Goal: Navigation & Orientation: Find specific page/section

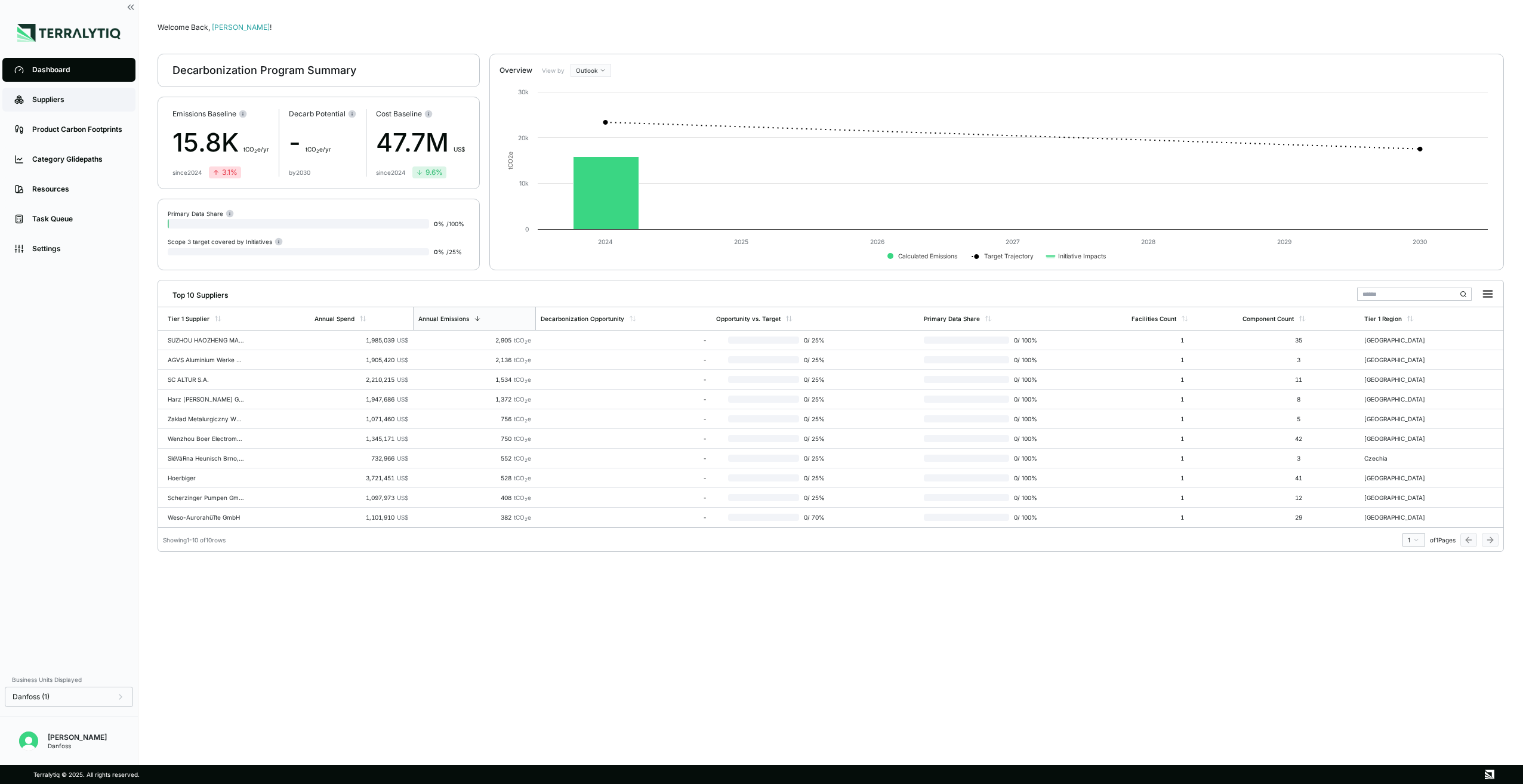
click at [45, 103] on div "Suppliers" at bounding box center [78, 100] width 91 height 10
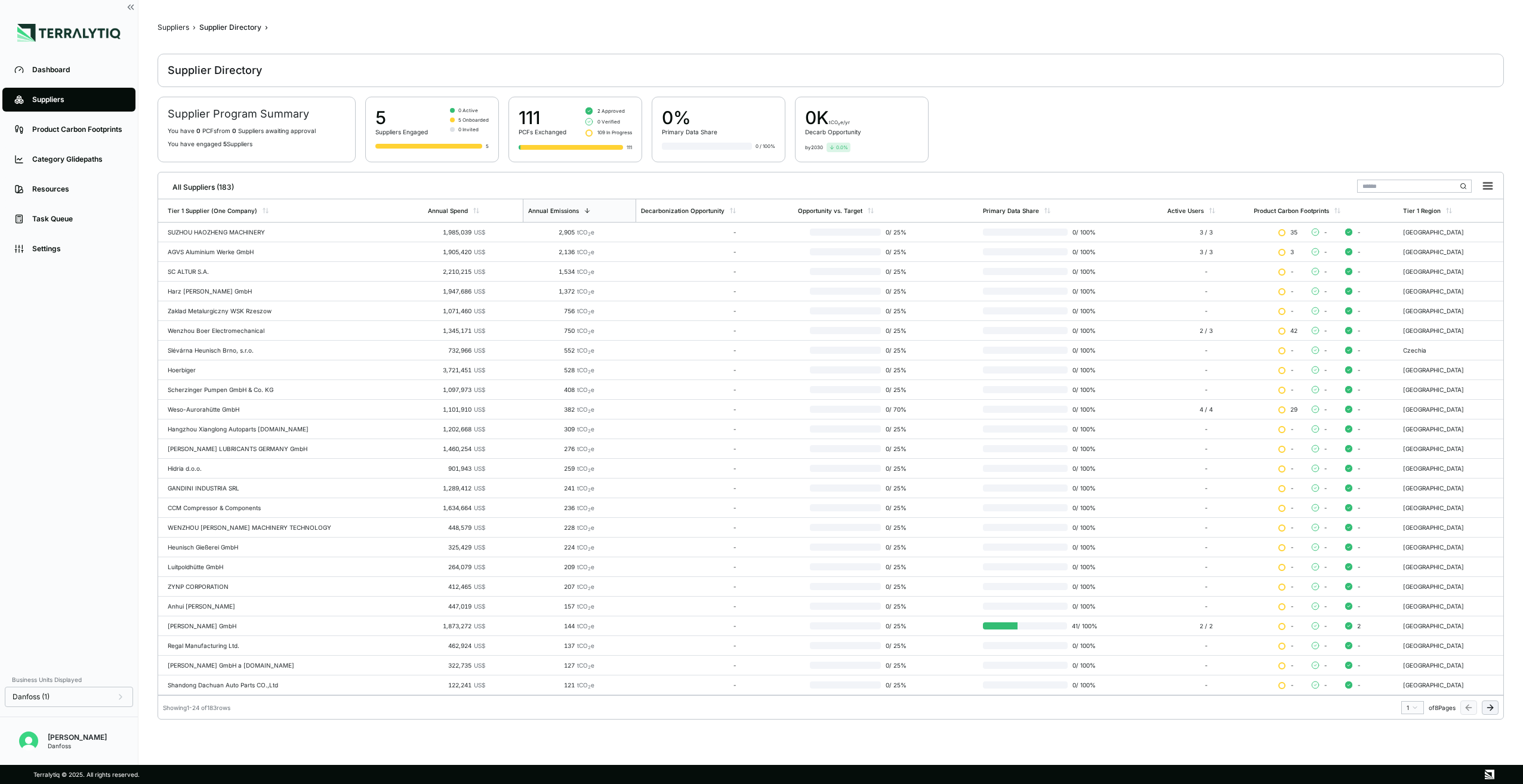
click at [476, 119] on span "5 Onboarded" at bounding box center [473, 120] width 30 height 7
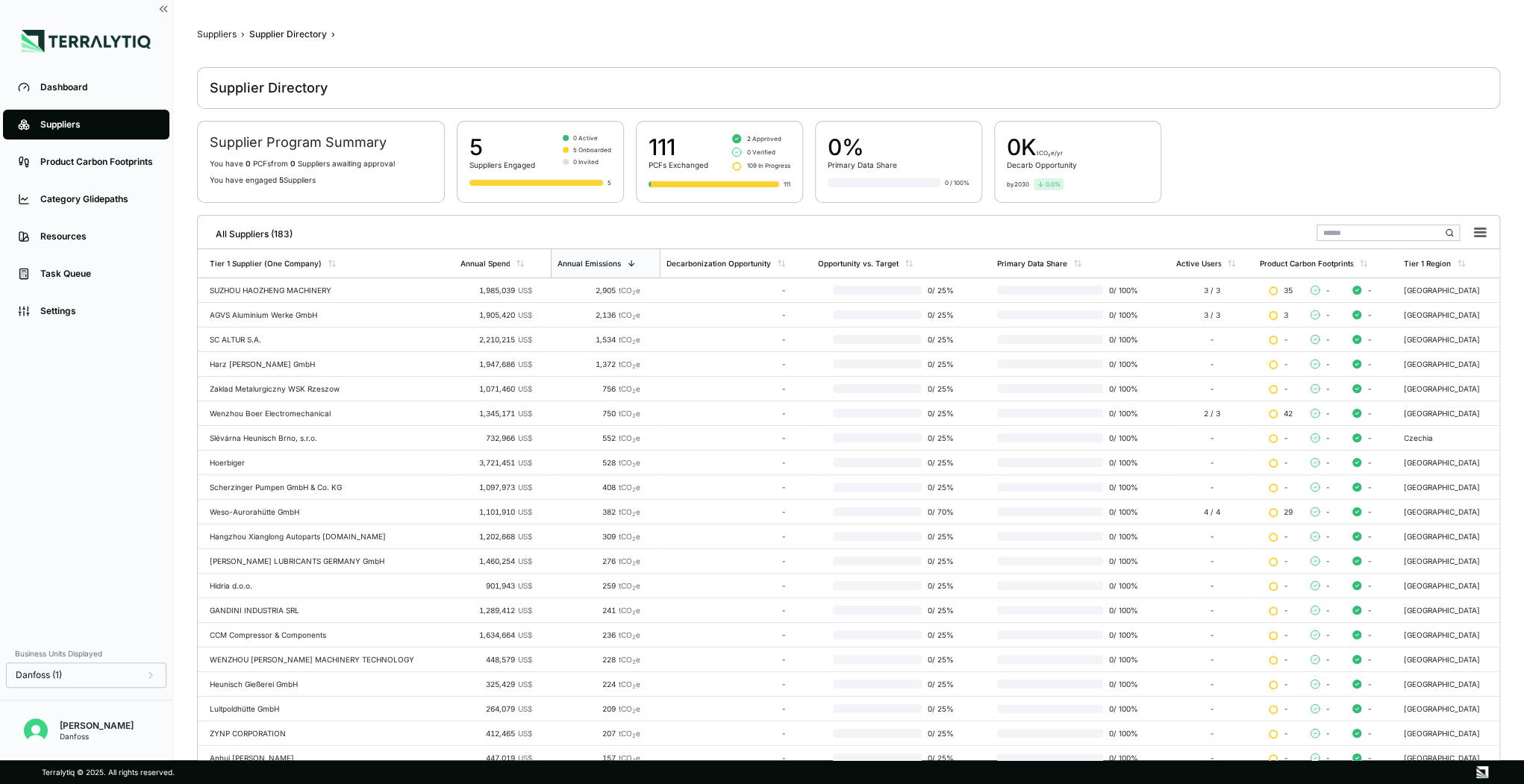
drag, startPoint x: 1763, startPoint y: 0, endPoint x: 1139, endPoint y: 37, distance: 625.1
click at [1139, 37] on div "Suppliers › Supplier Directory ›" at bounding box center [848, 34] width 1304 height 12
click at [1378, 237] on input "text" at bounding box center [1388, 233] width 144 height 17
click at [253, 286] on div "SUZHOU HAOZHENG MACHINERY" at bounding box center [328, 290] width 238 height 9
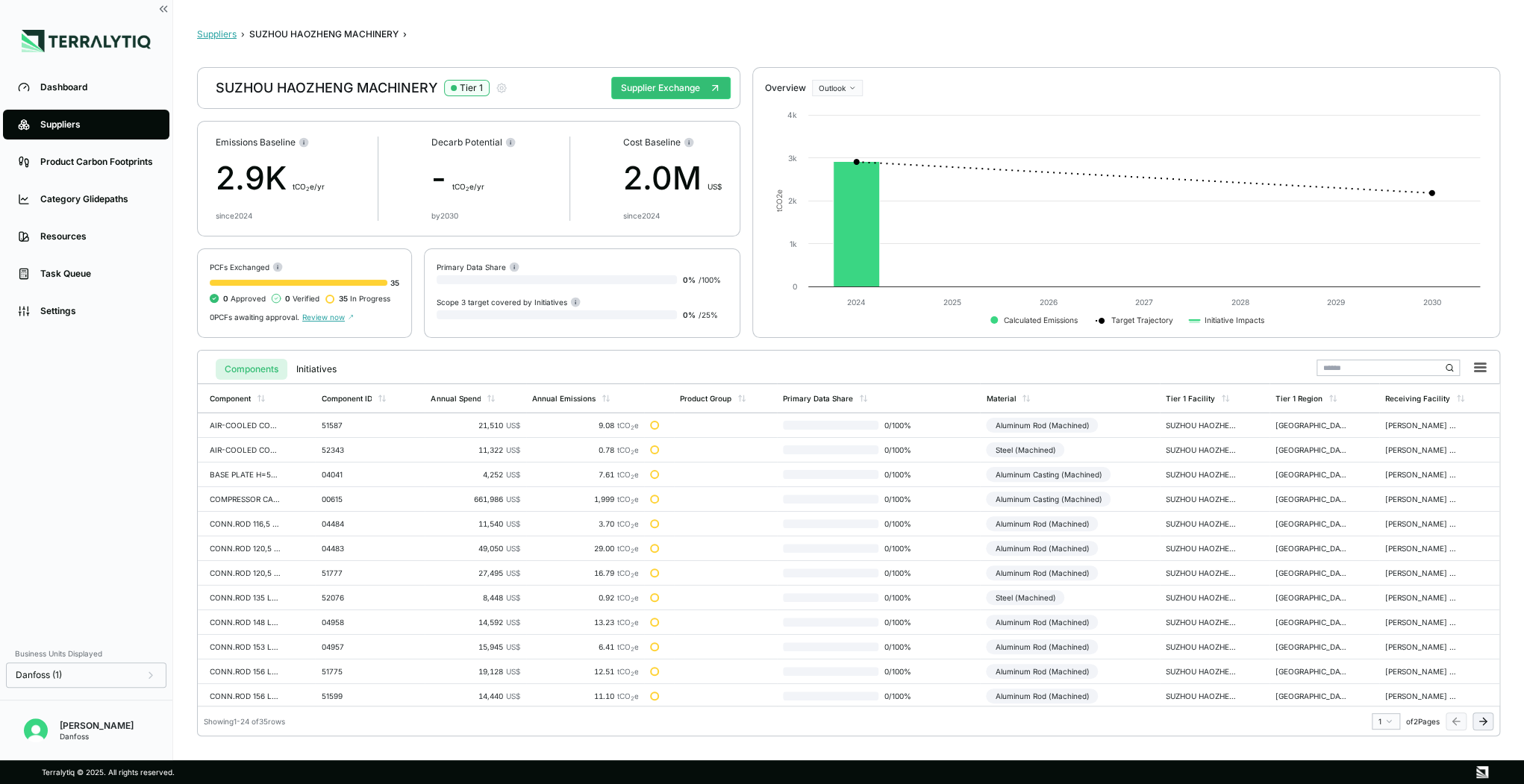
click at [207, 31] on button "Suppliers" at bounding box center [217, 34] width 40 height 12
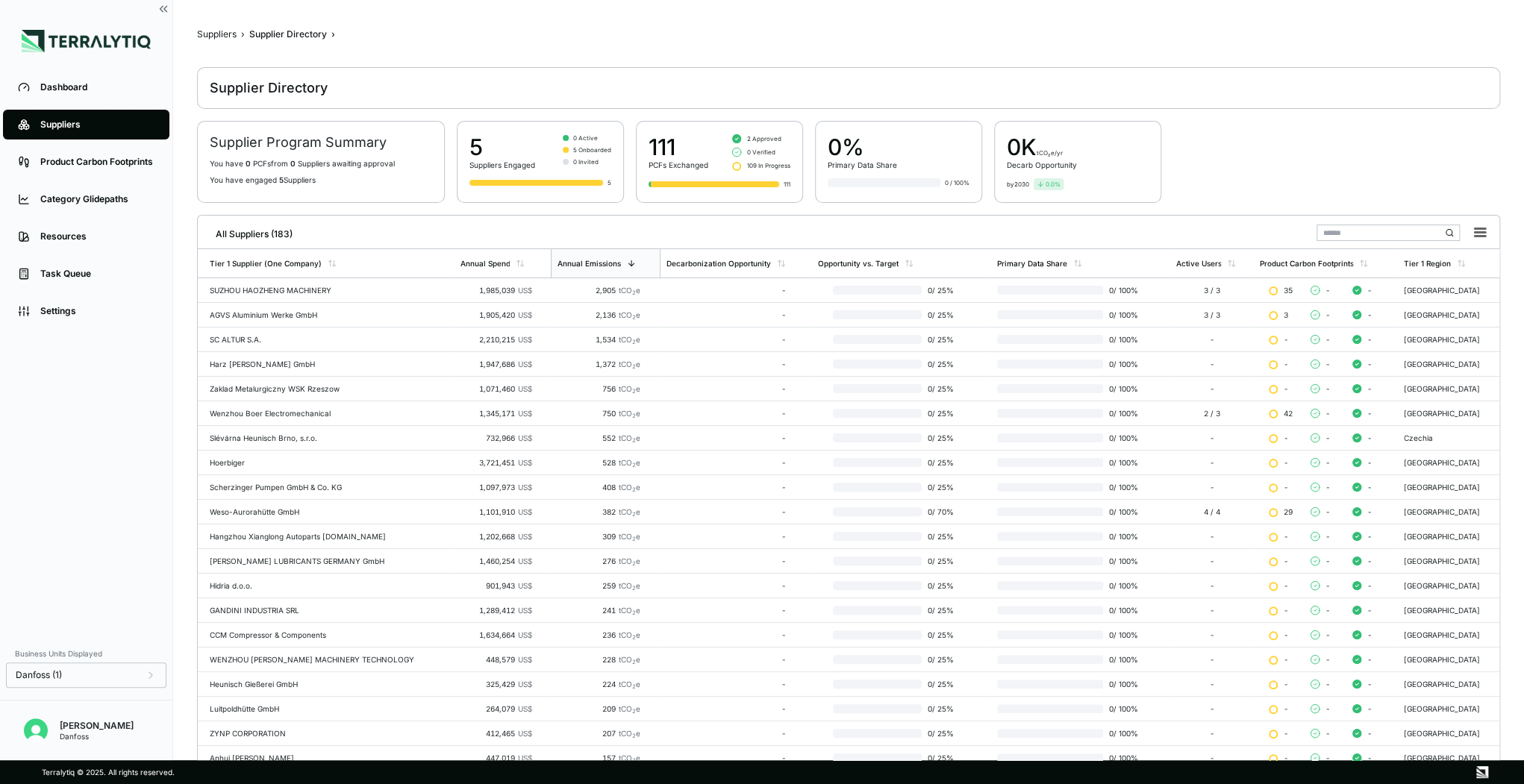
click at [1358, 231] on input "text" at bounding box center [1388, 233] width 144 height 17
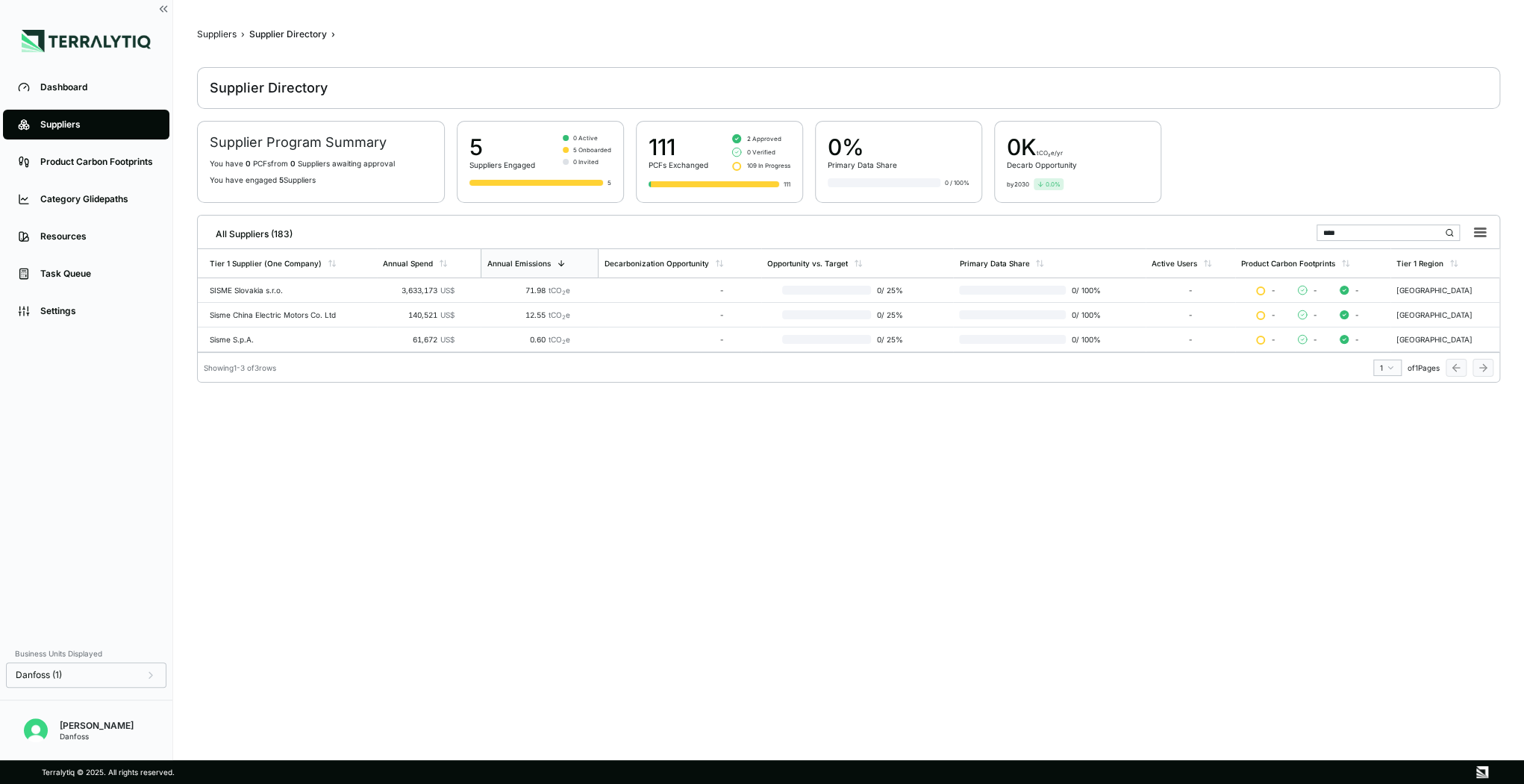
type input "****"
click at [81, 675] on div "Danfoss (1)" at bounding box center [87, 675] width 141 height 12
click at [663, 451] on main "Suppliers › Supplier Directory › Supplier Directory Supplier Program Summary Yo…" at bounding box center [848, 384] width 1304 height 713
click at [248, 289] on div "SISME Slovakia s.r.o." at bounding box center [290, 290] width 161 height 9
